Goal: Information Seeking & Learning: Learn about a topic

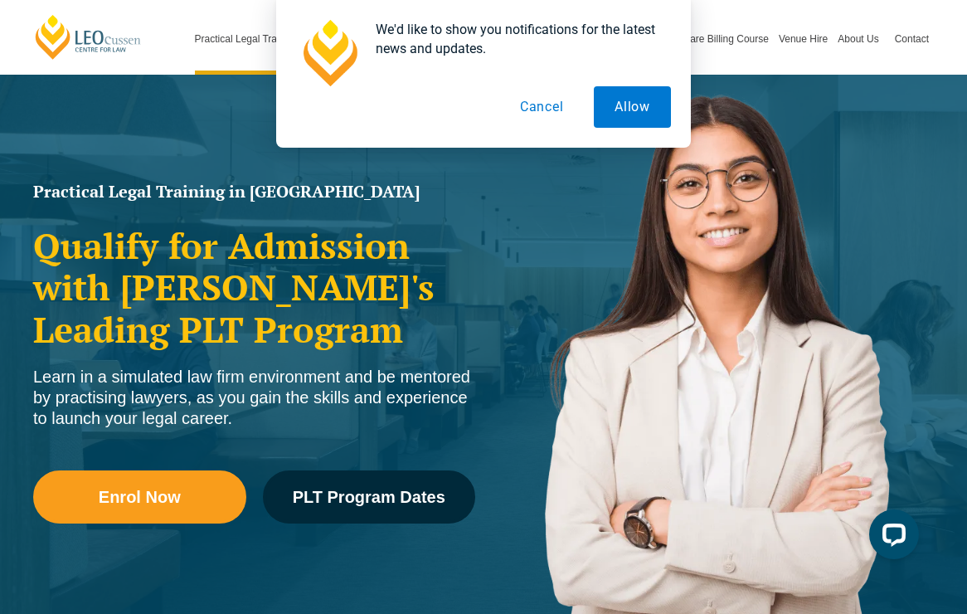
click at [549, 111] on button "Cancel" at bounding box center [541, 106] width 85 height 41
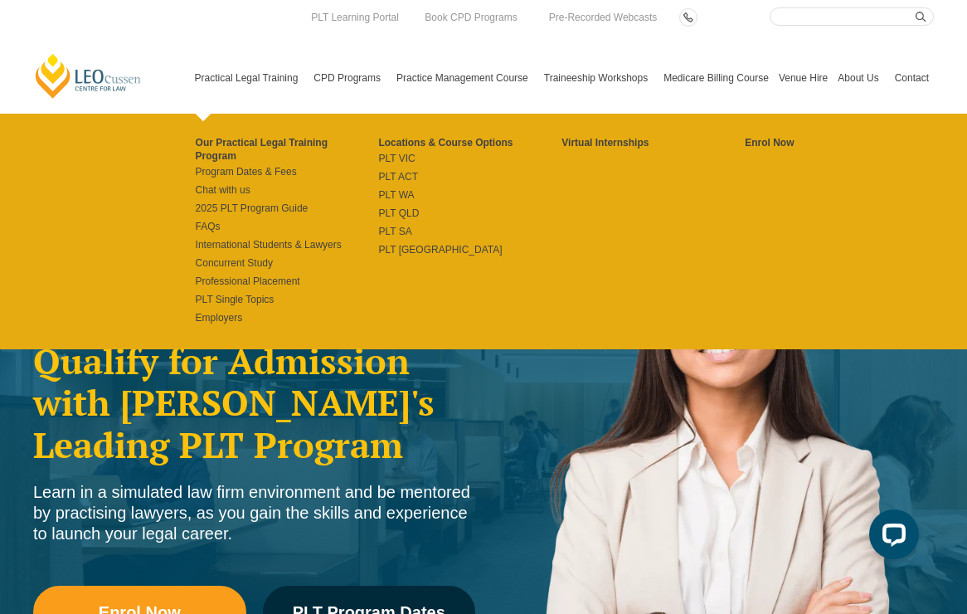
click at [196, 74] on link "Practical Legal Training" at bounding box center [249, 77] width 119 height 71
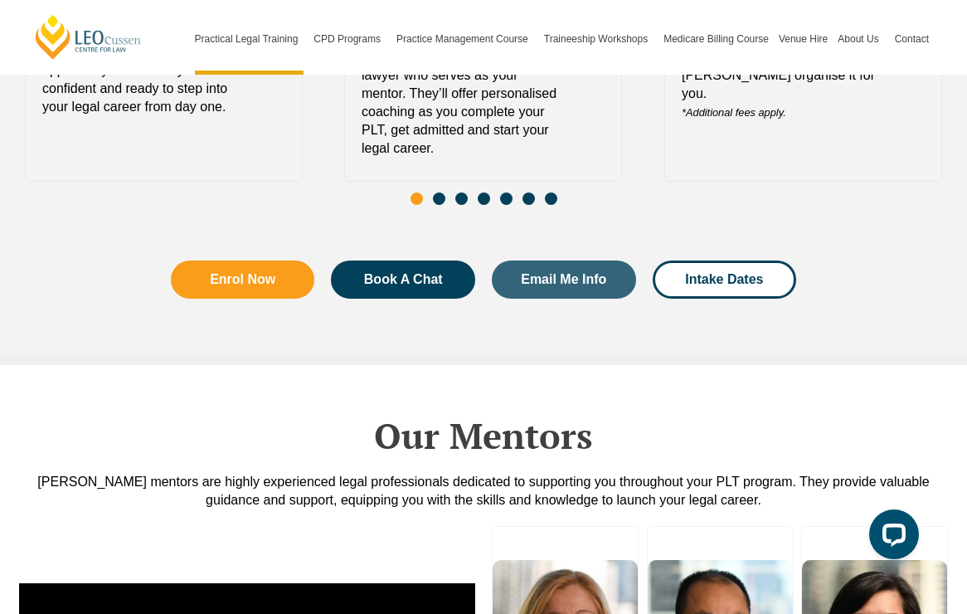
scroll to position [3773, 0]
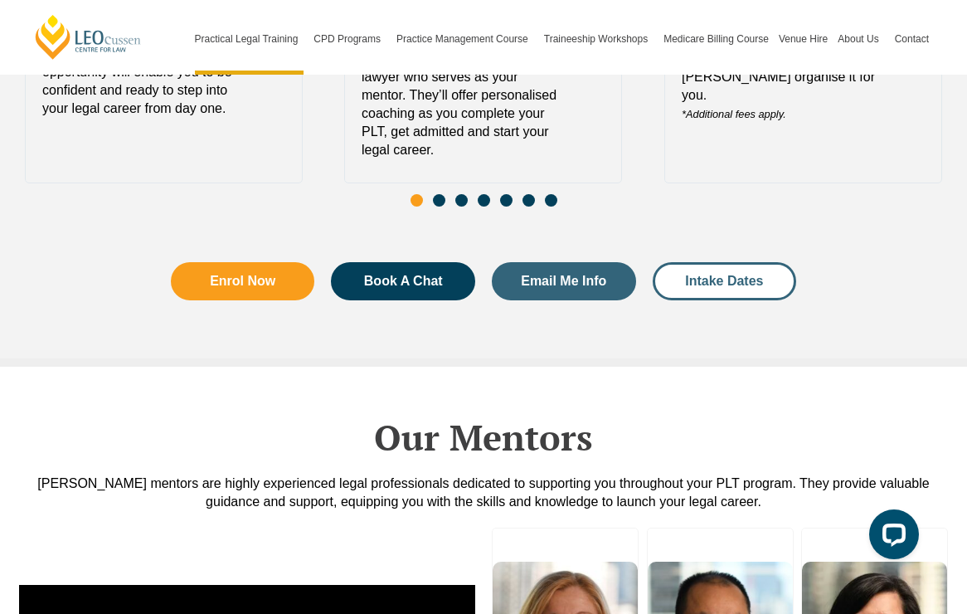
click at [705, 275] on span "Intake Dates" at bounding box center [724, 281] width 78 height 13
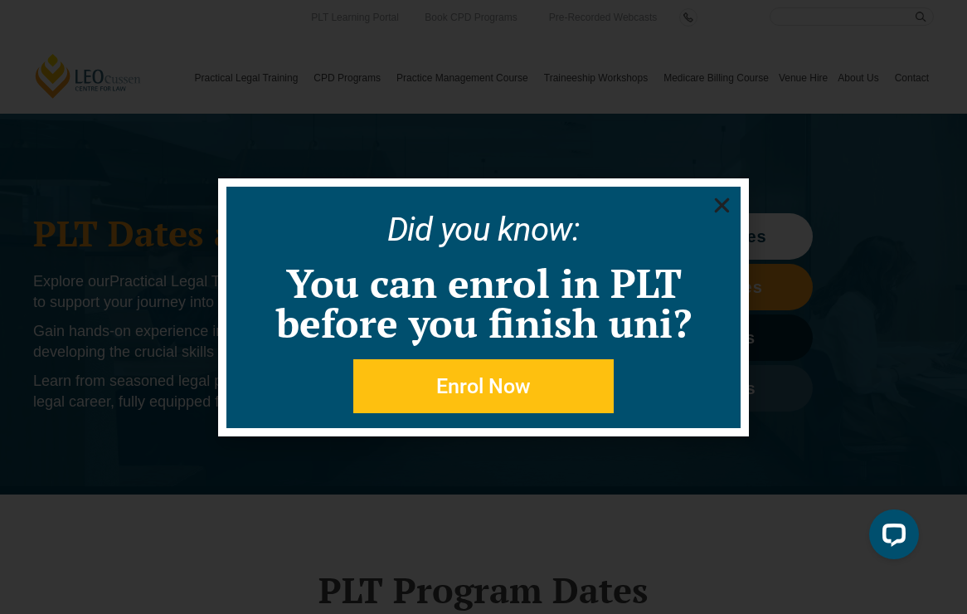
click at [720, 203] on use "Close" at bounding box center [722, 204] width 15 height 15
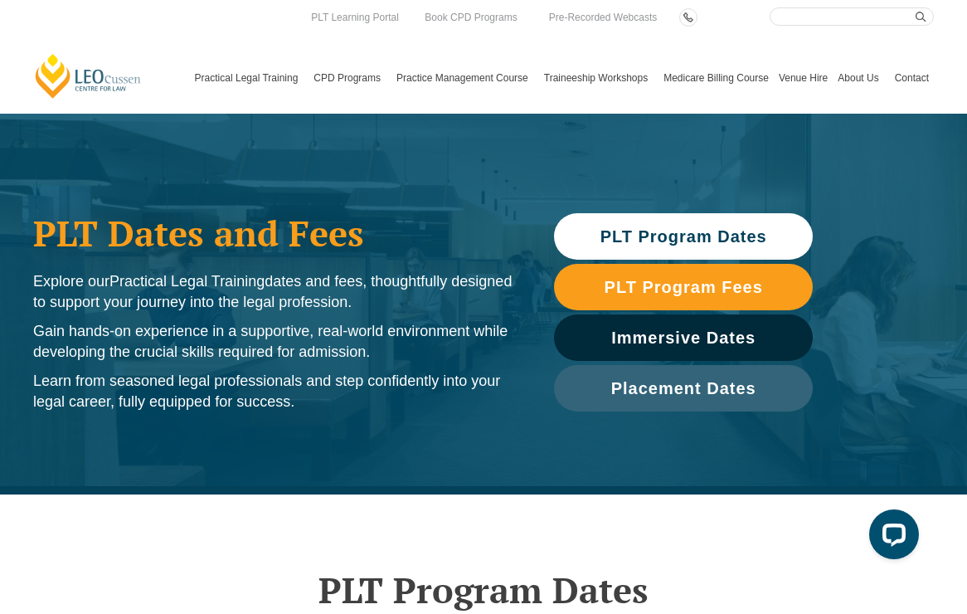
click at [683, 238] on span "PLT Program Dates" at bounding box center [684, 236] width 167 height 17
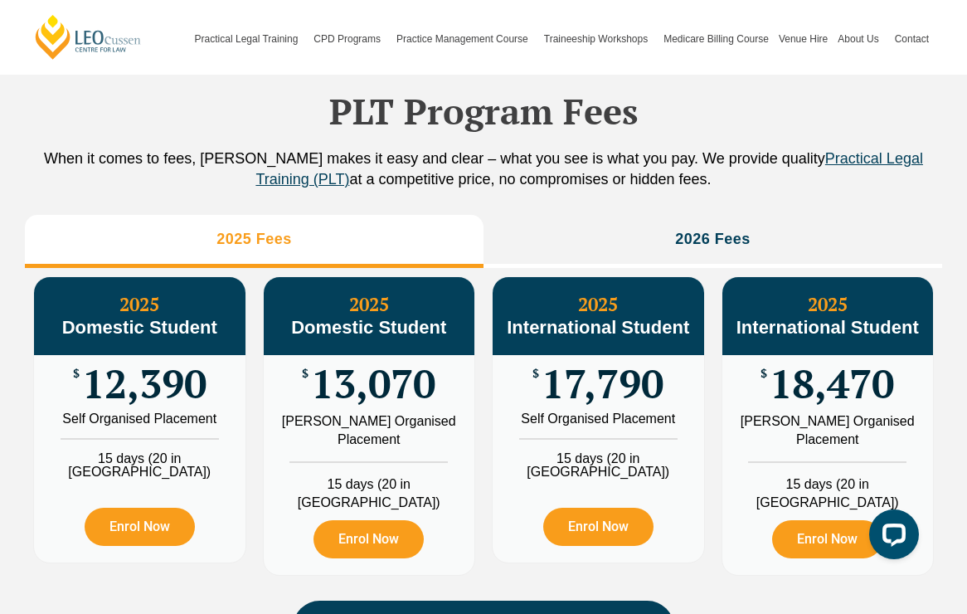
scroll to position [1802, 0]
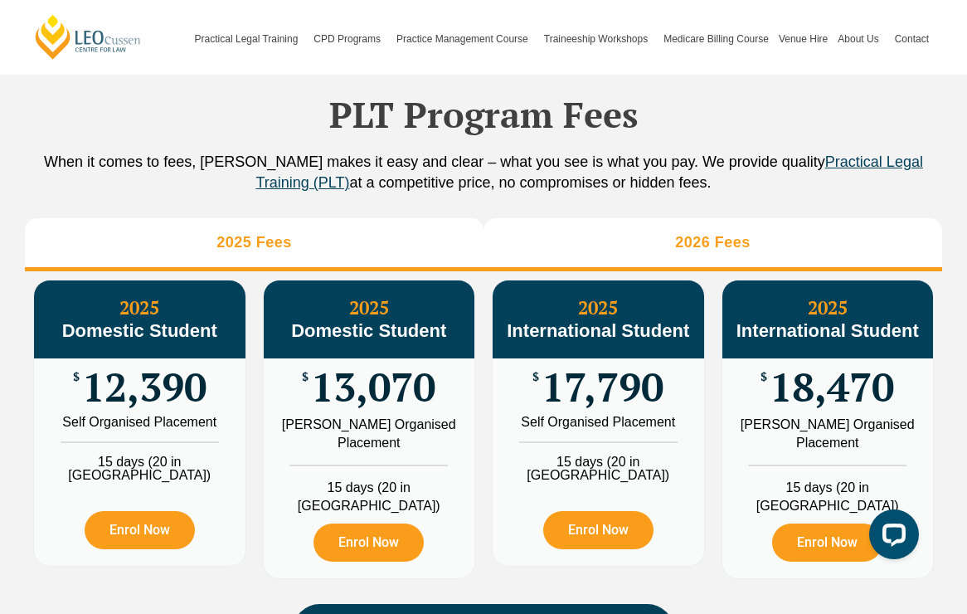
click at [759, 271] on li "2026 Fees" at bounding box center [713, 244] width 459 height 53
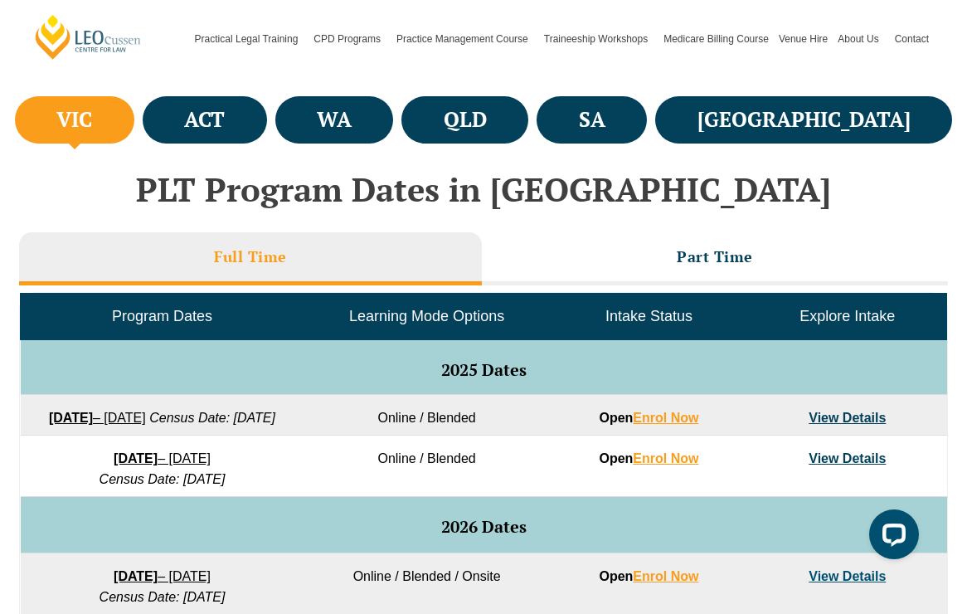
scroll to position [597, 0]
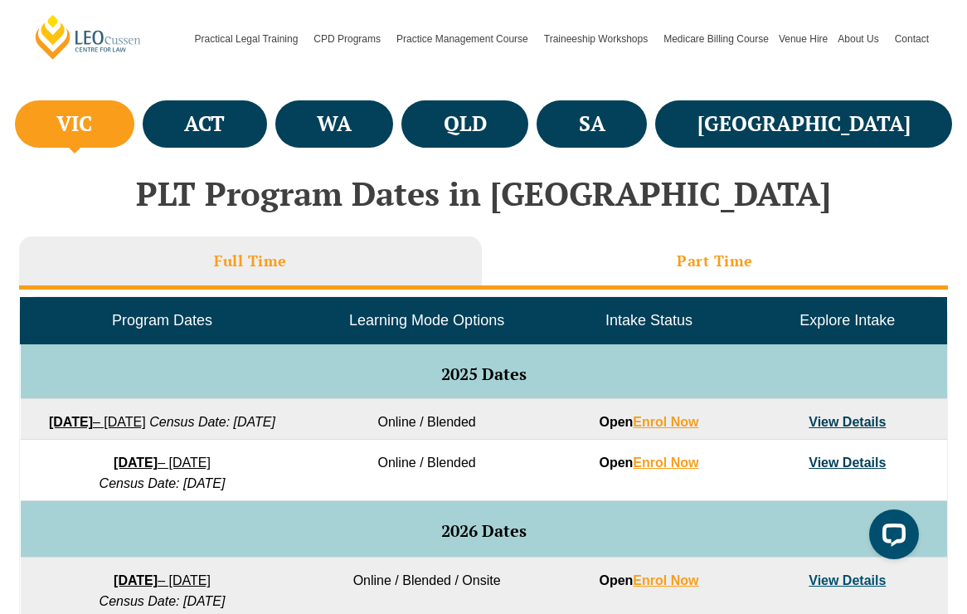
click at [679, 269] on h3 "Part Time" at bounding box center [715, 260] width 76 height 19
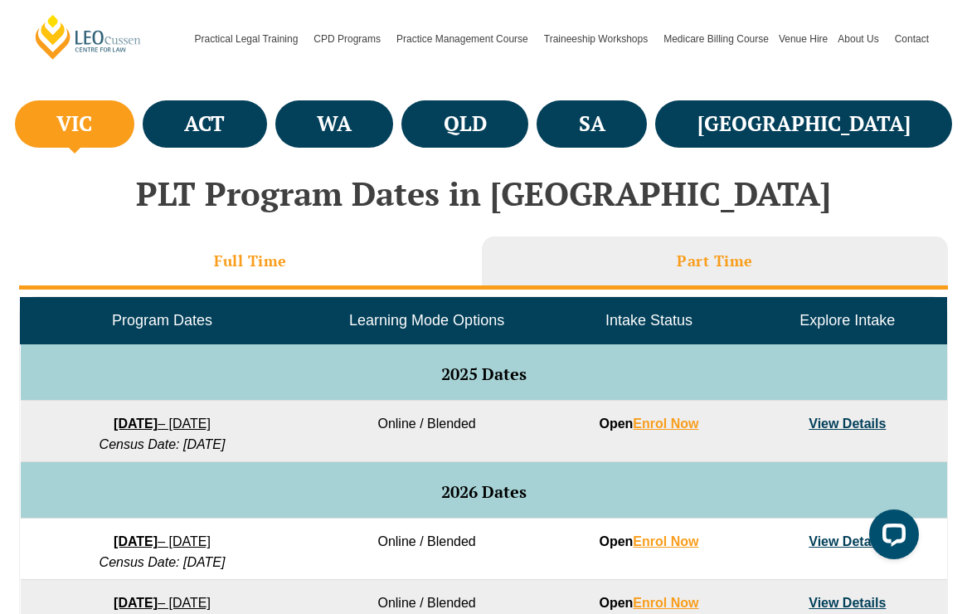
click at [362, 260] on li "Full Time" at bounding box center [250, 262] width 463 height 53
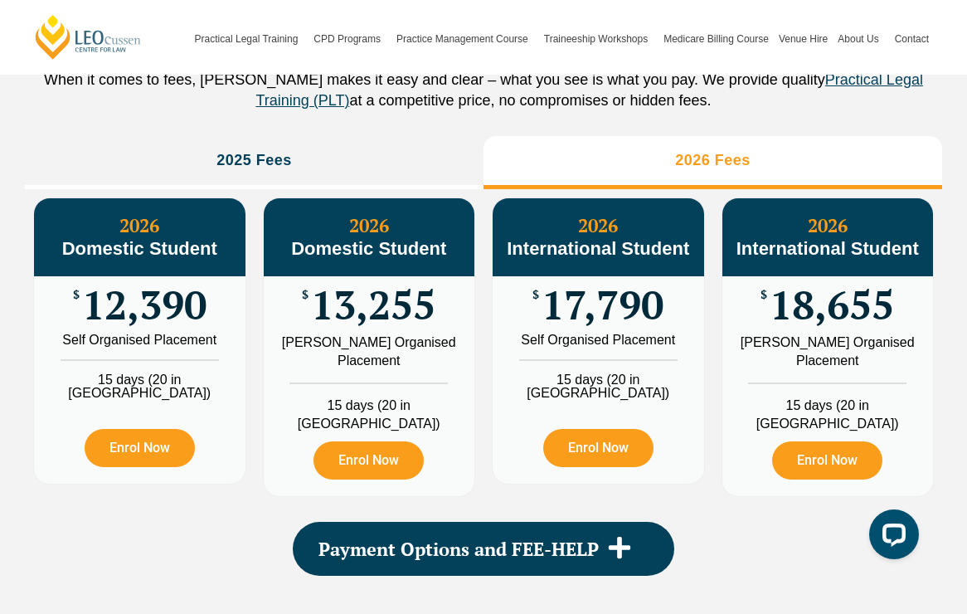
scroll to position [1916, 0]
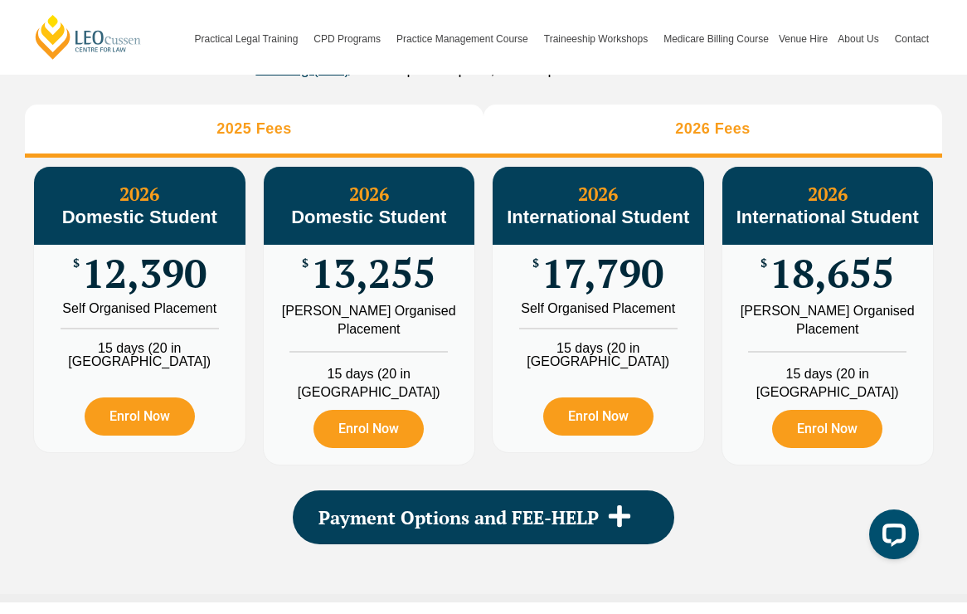
click at [356, 158] on li "2025 Fees" at bounding box center [254, 131] width 459 height 53
click at [620, 158] on li "2026 Fees" at bounding box center [713, 131] width 459 height 53
